Goal: Information Seeking & Learning: Learn about a topic

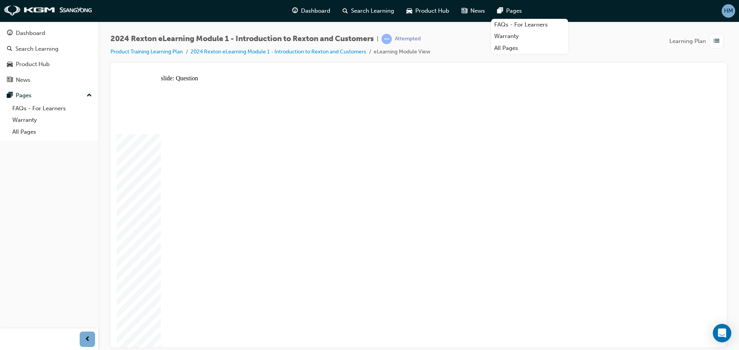
radio input "true"
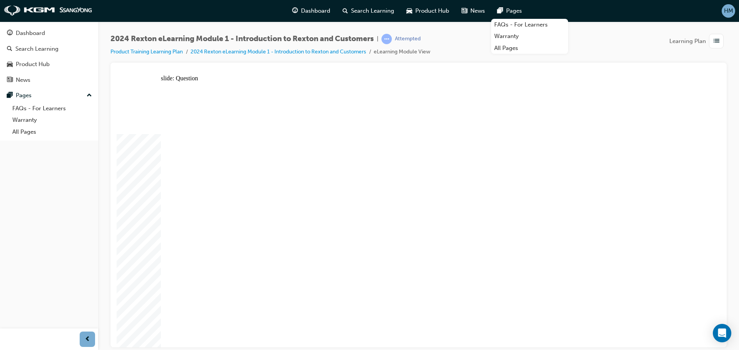
radio input "true"
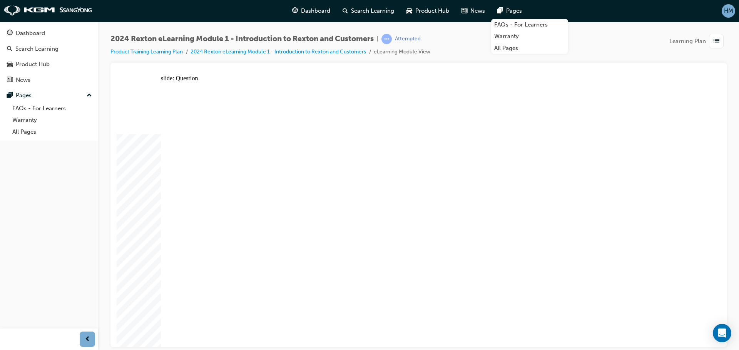
radio input "true"
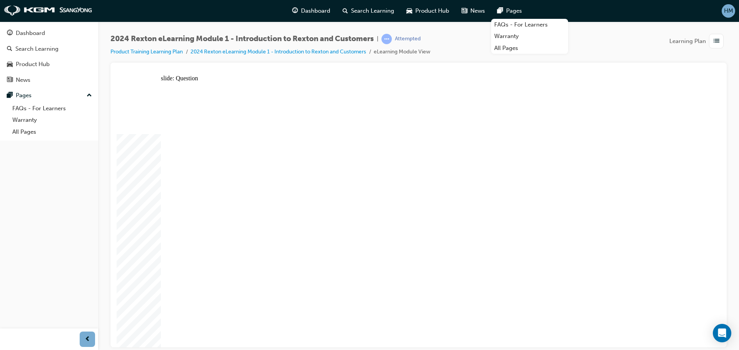
radio input "true"
